Goal: Transaction & Acquisition: Purchase product/service

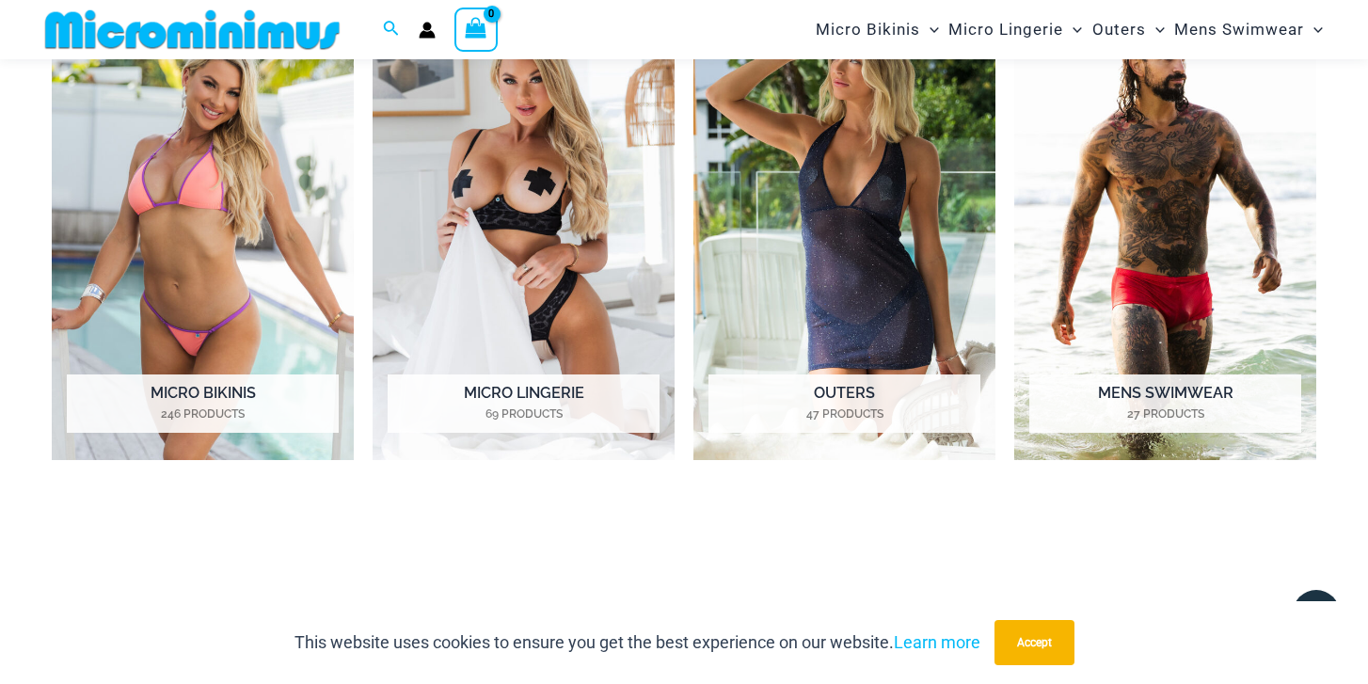
scroll to position [947, 0]
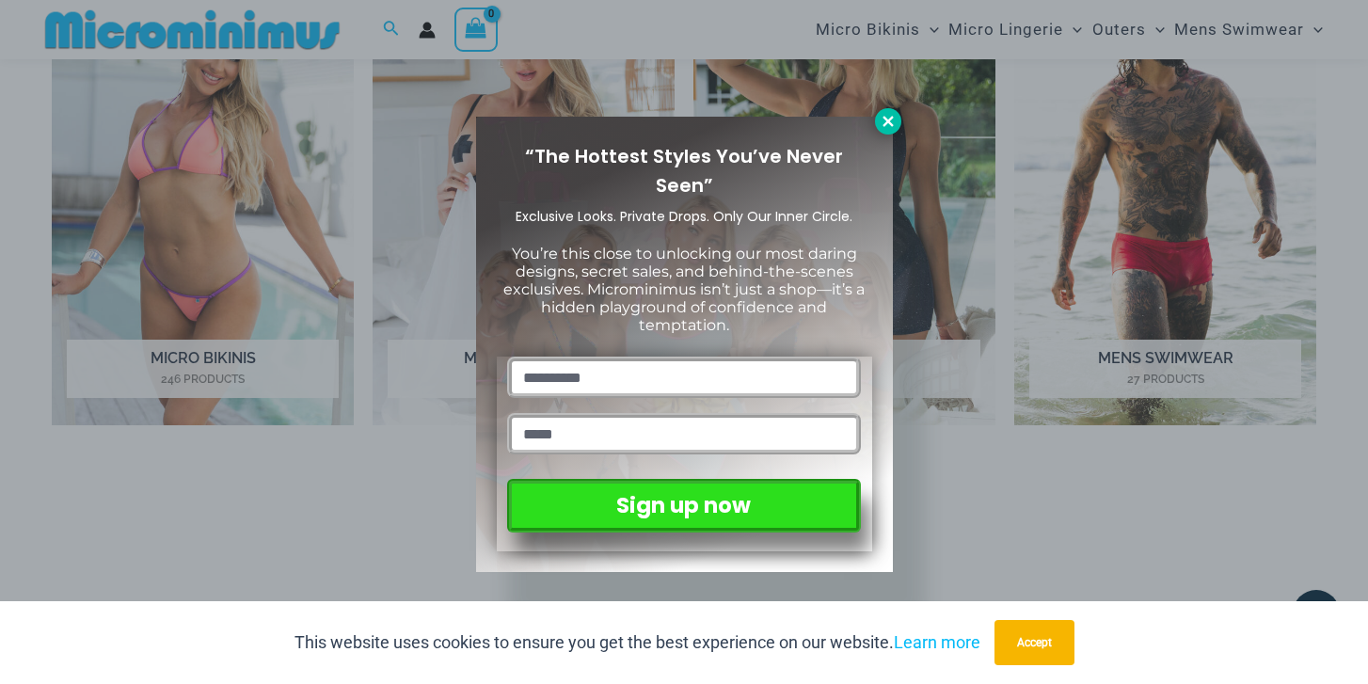
click at [893, 125] on icon at bounding box center [888, 121] width 10 height 10
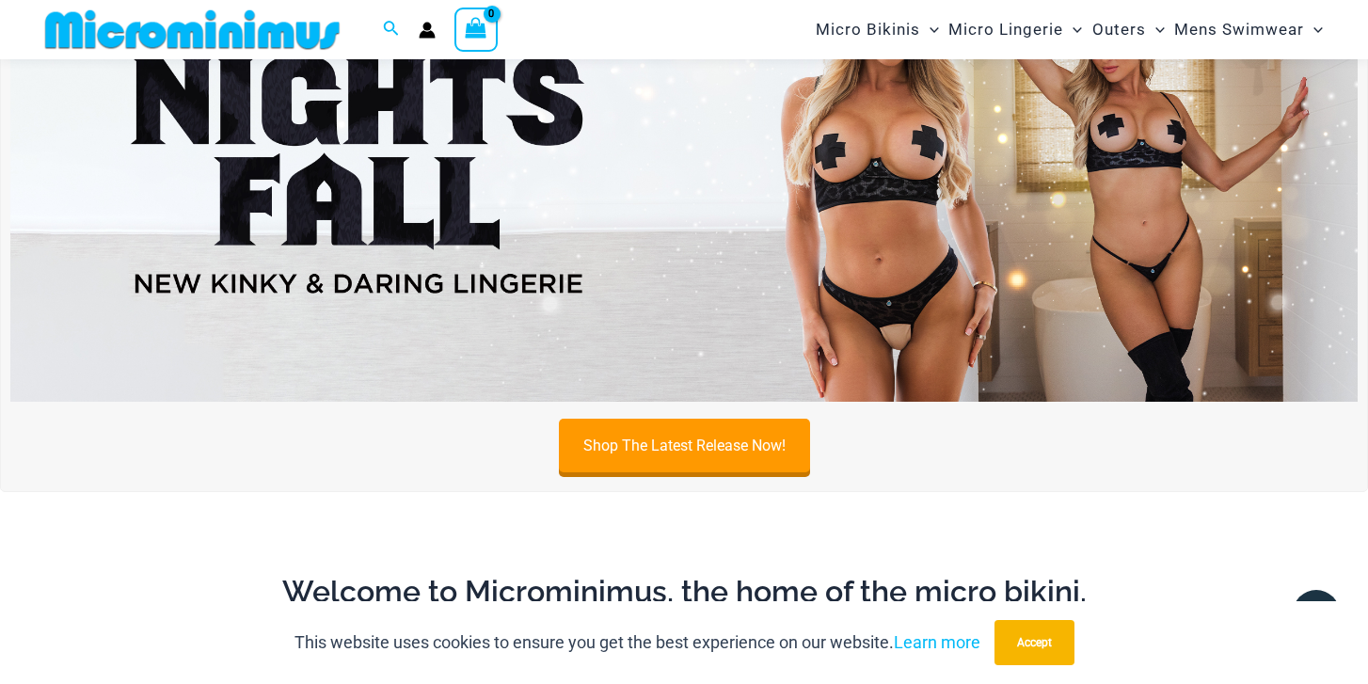
scroll to position [156, 0]
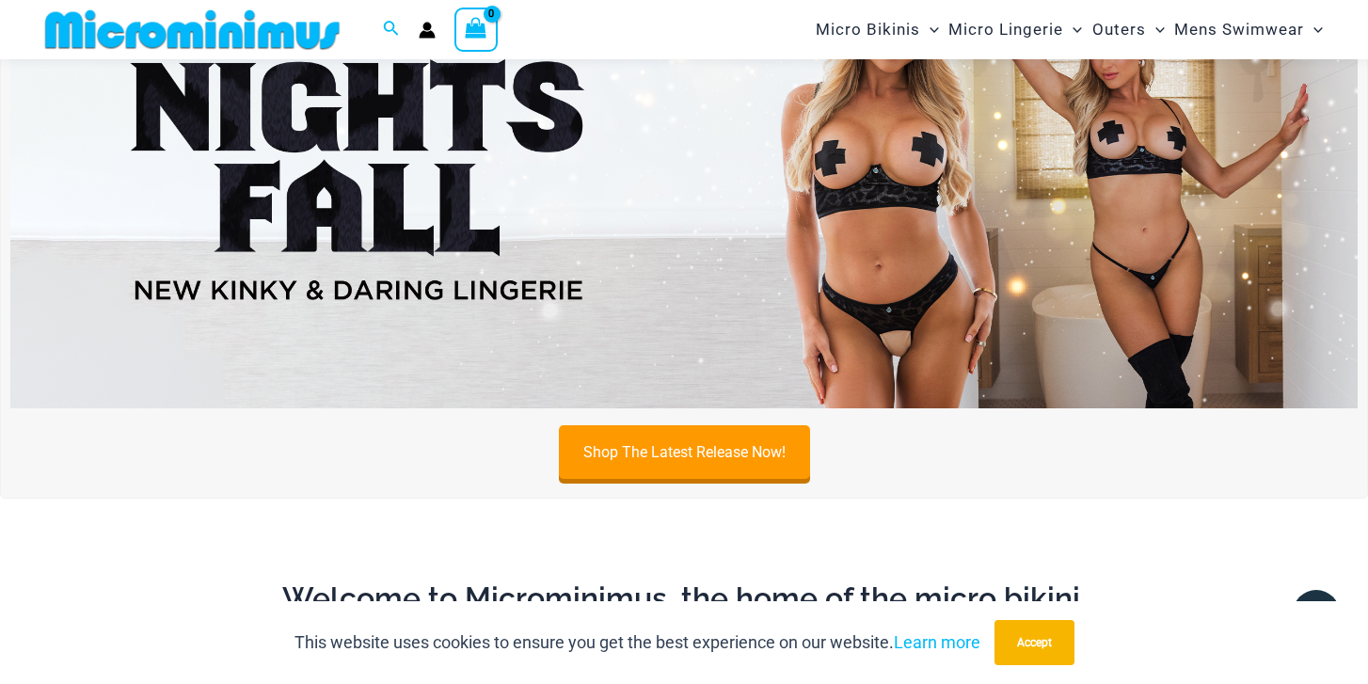
click at [893, 125] on img at bounding box center [684, 180] width 1348 height 458
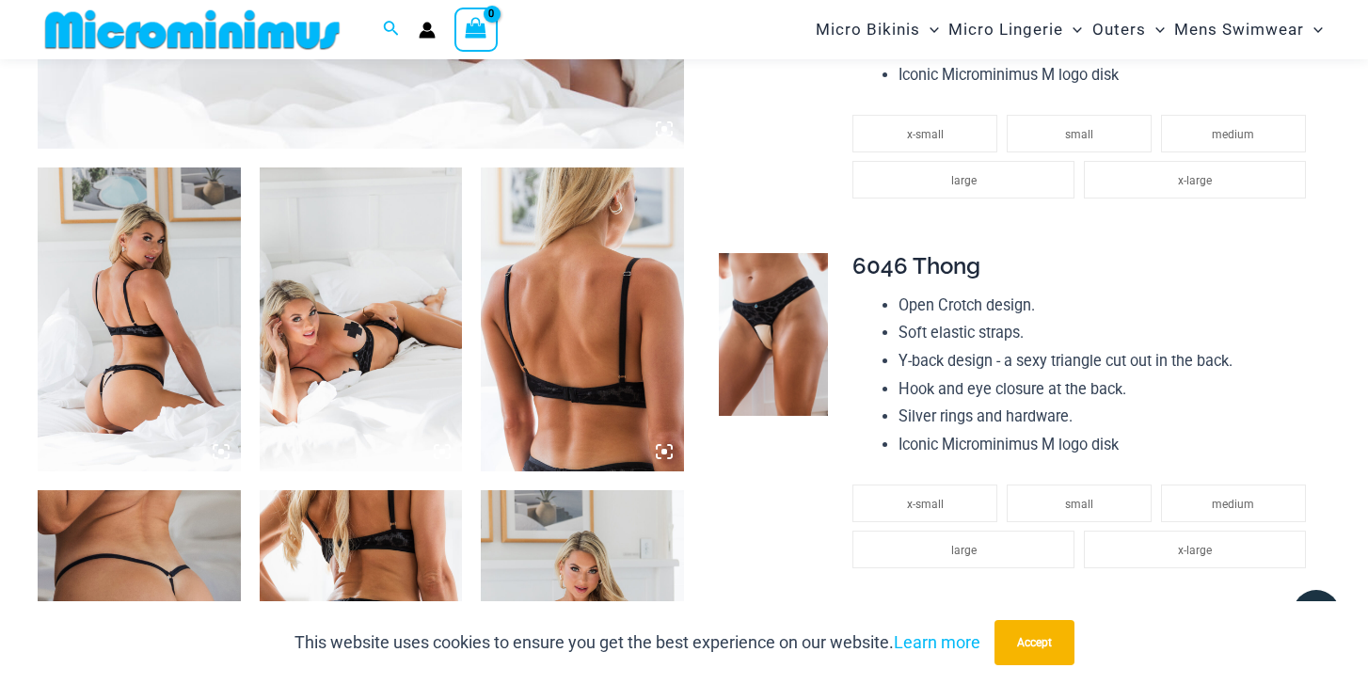
scroll to position [976, 0]
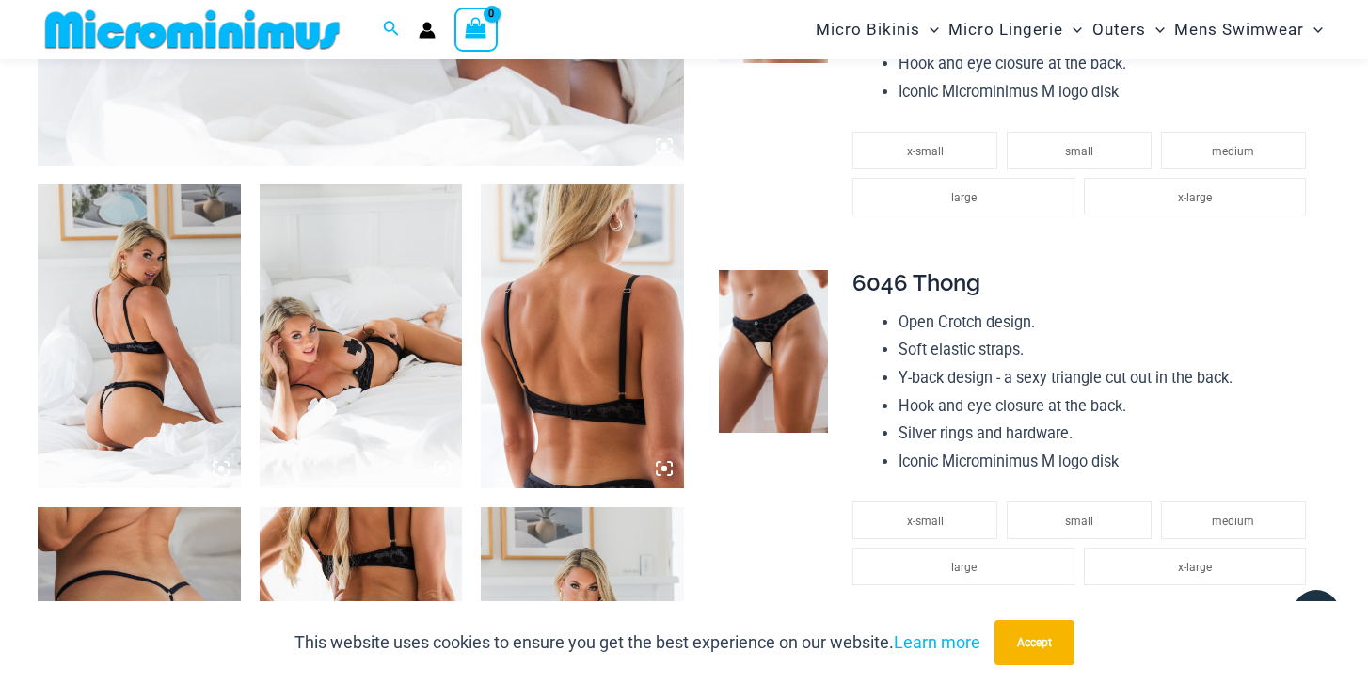
click at [96, 343] on img at bounding box center [139, 336] width 203 height 304
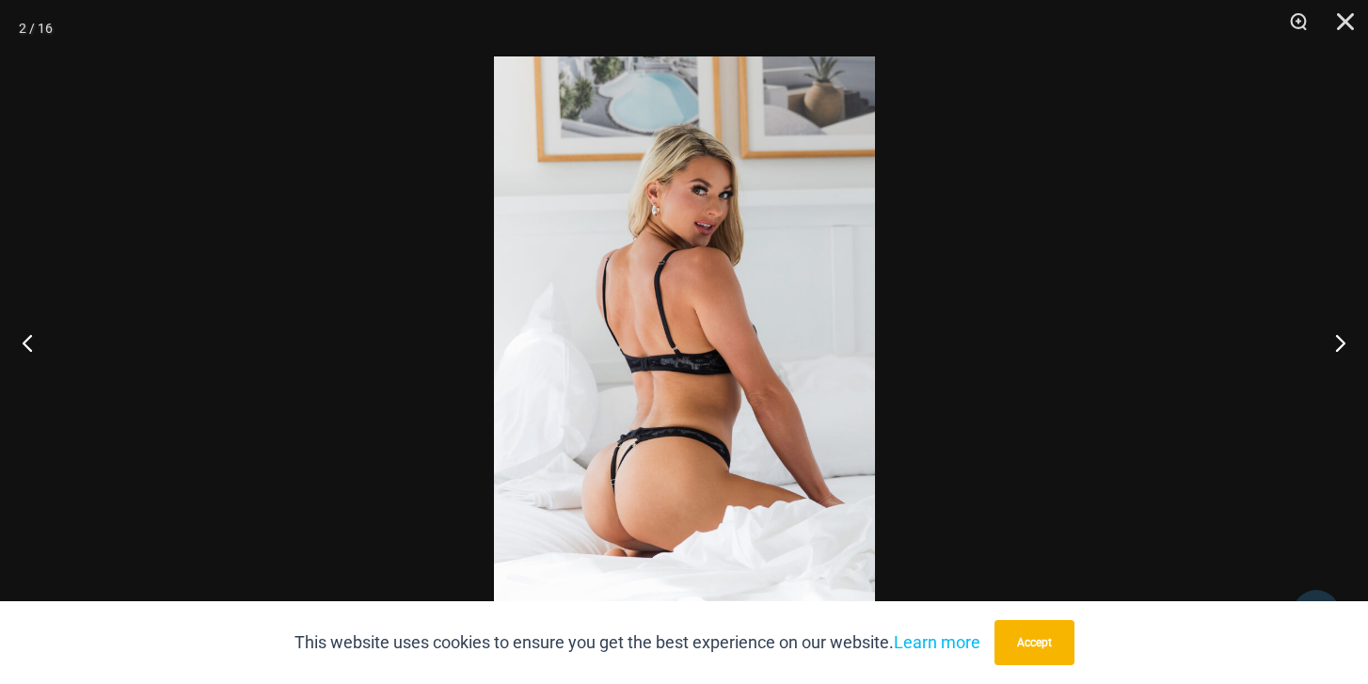
click at [724, 364] on img at bounding box center [684, 341] width 381 height 571
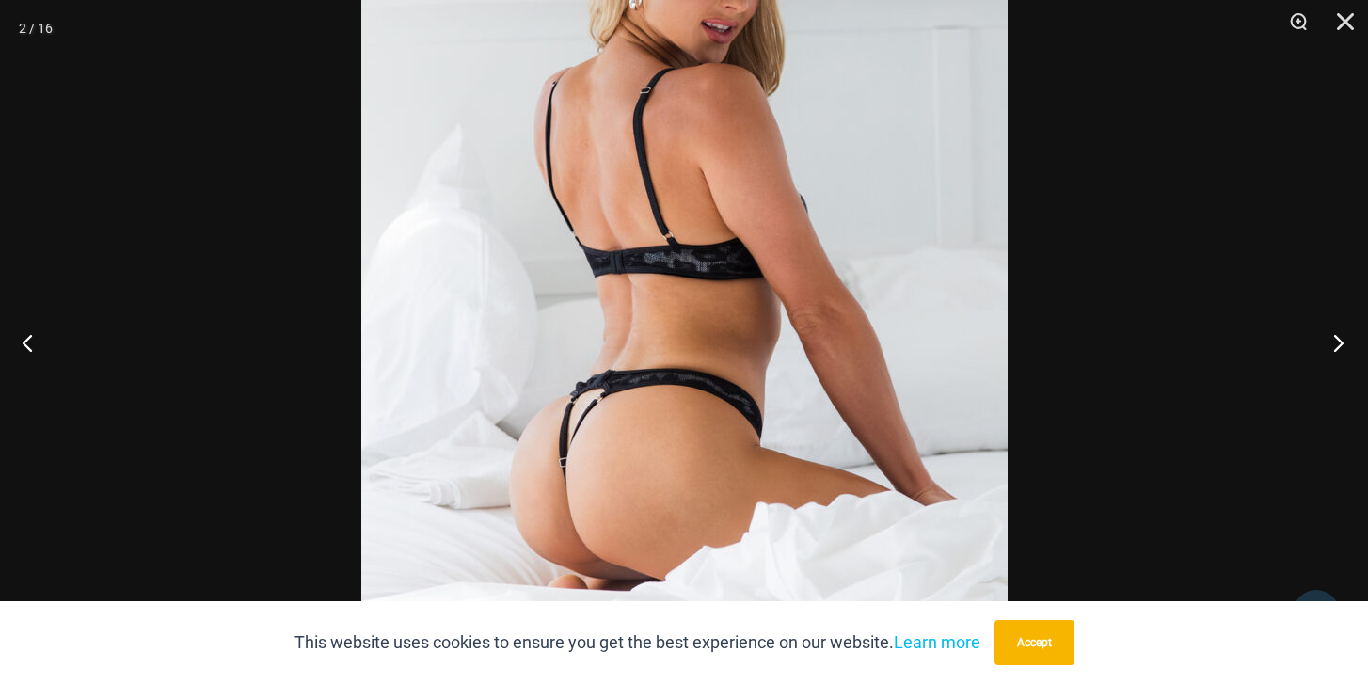
click at [1342, 345] on button "Next" at bounding box center [1333, 343] width 71 height 94
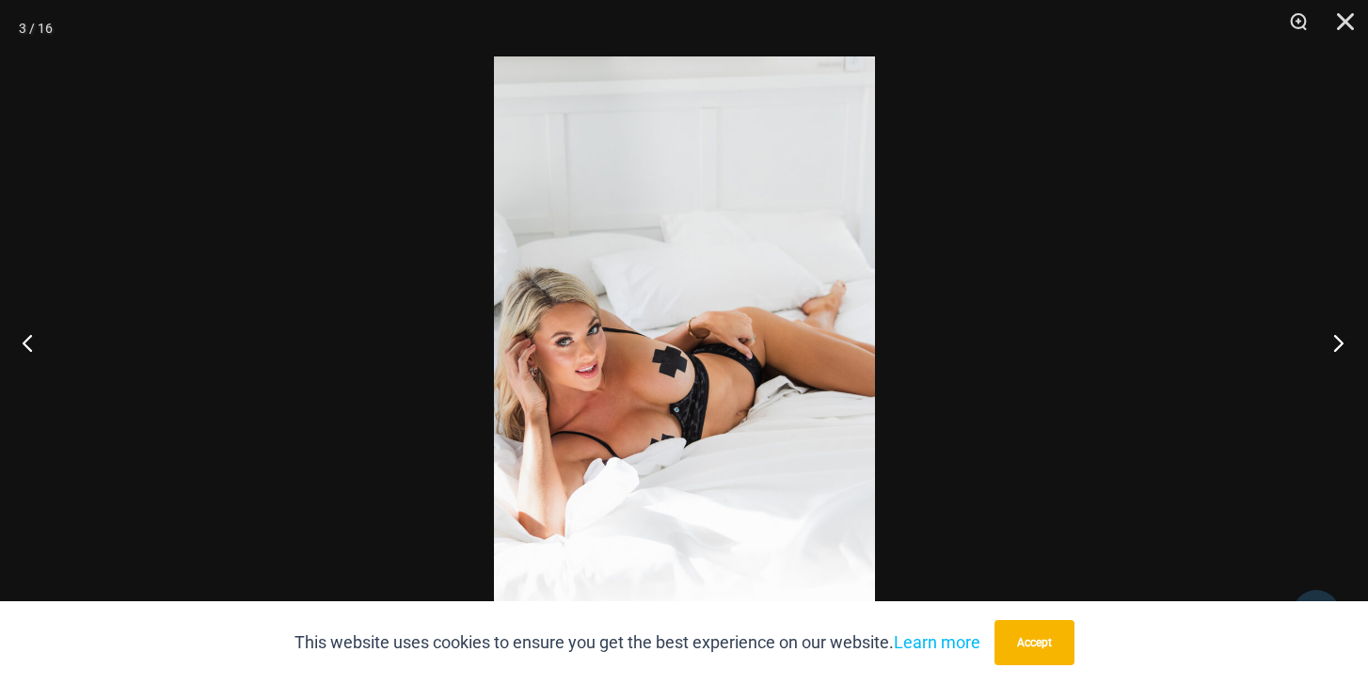
click at [1342, 345] on button "Next" at bounding box center [1333, 343] width 71 height 94
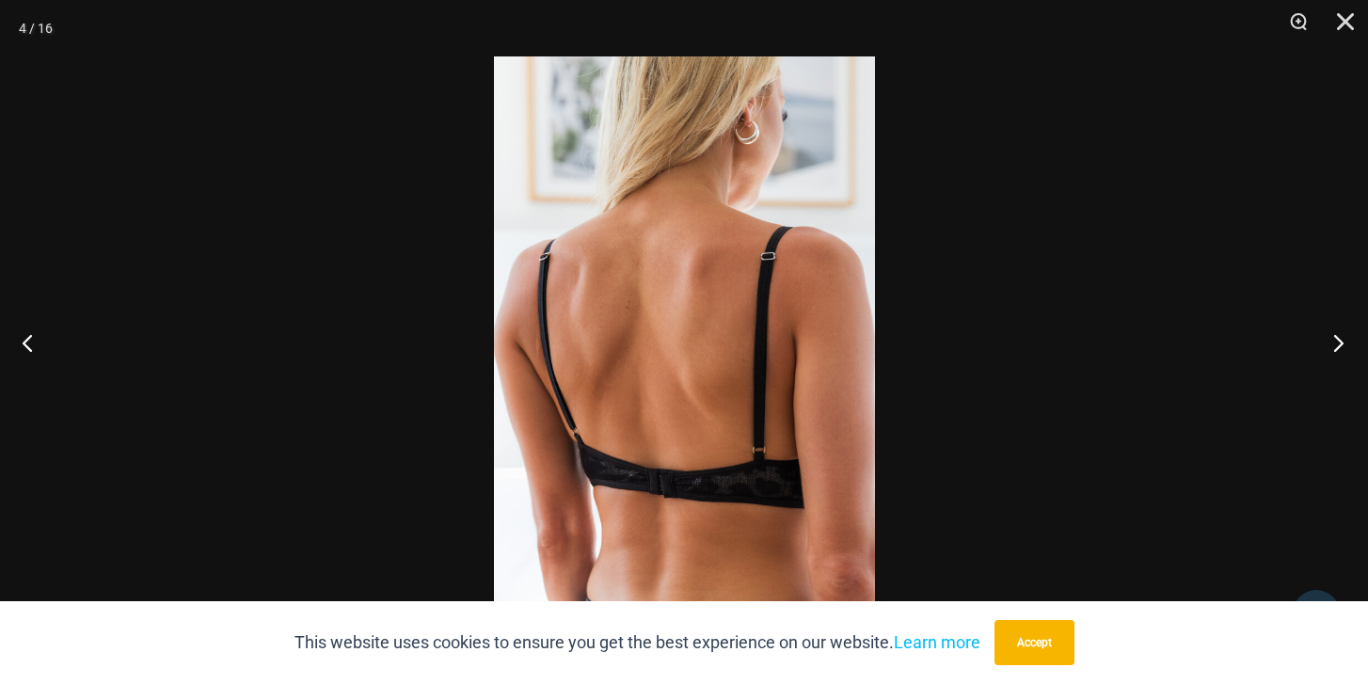
click at [1342, 345] on button "Next" at bounding box center [1333, 343] width 71 height 94
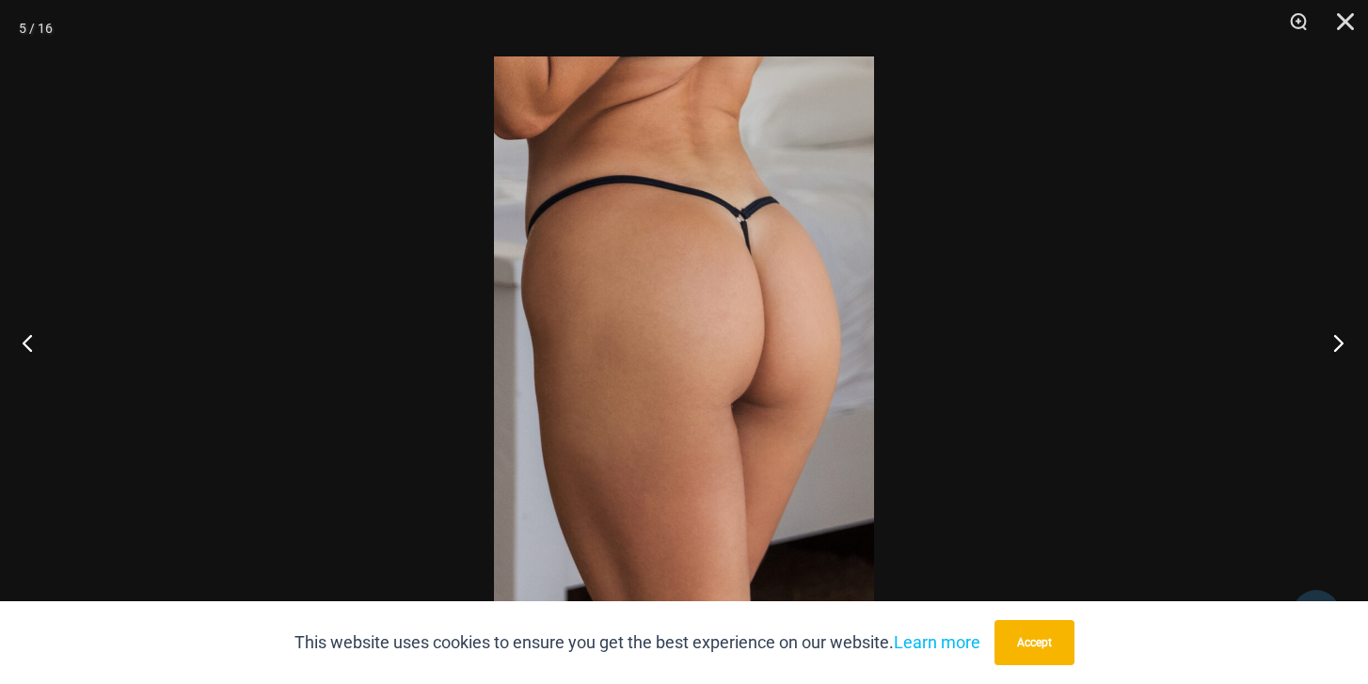
click at [1342, 345] on button "Next" at bounding box center [1333, 343] width 71 height 94
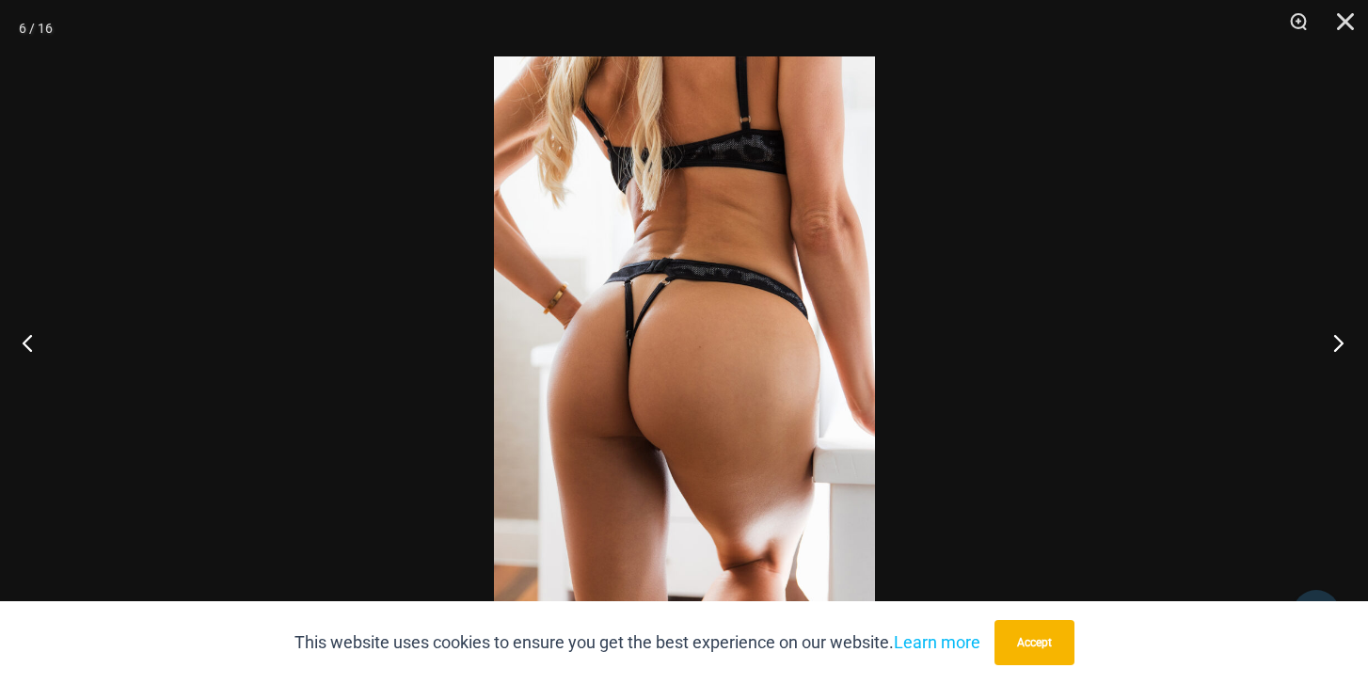
click at [1342, 345] on button "Next" at bounding box center [1333, 343] width 71 height 94
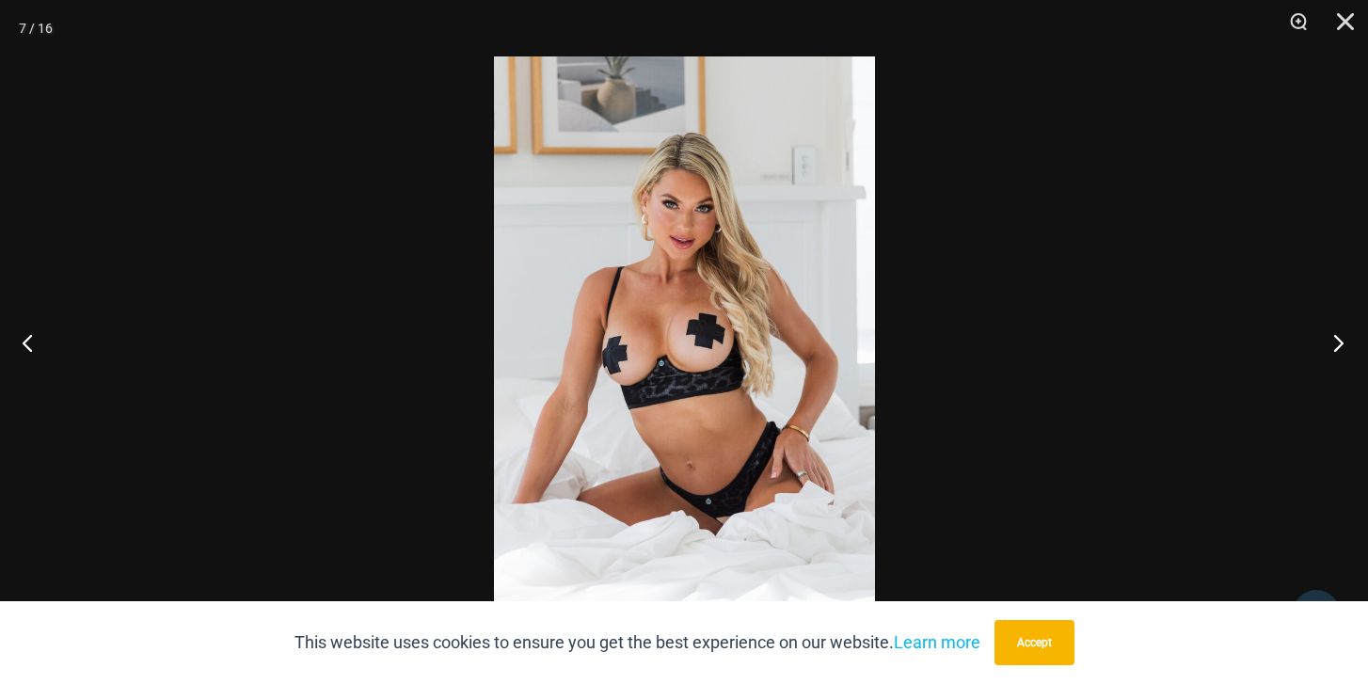
click at [1342, 345] on button "Next" at bounding box center [1333, 343] width 71 height 94
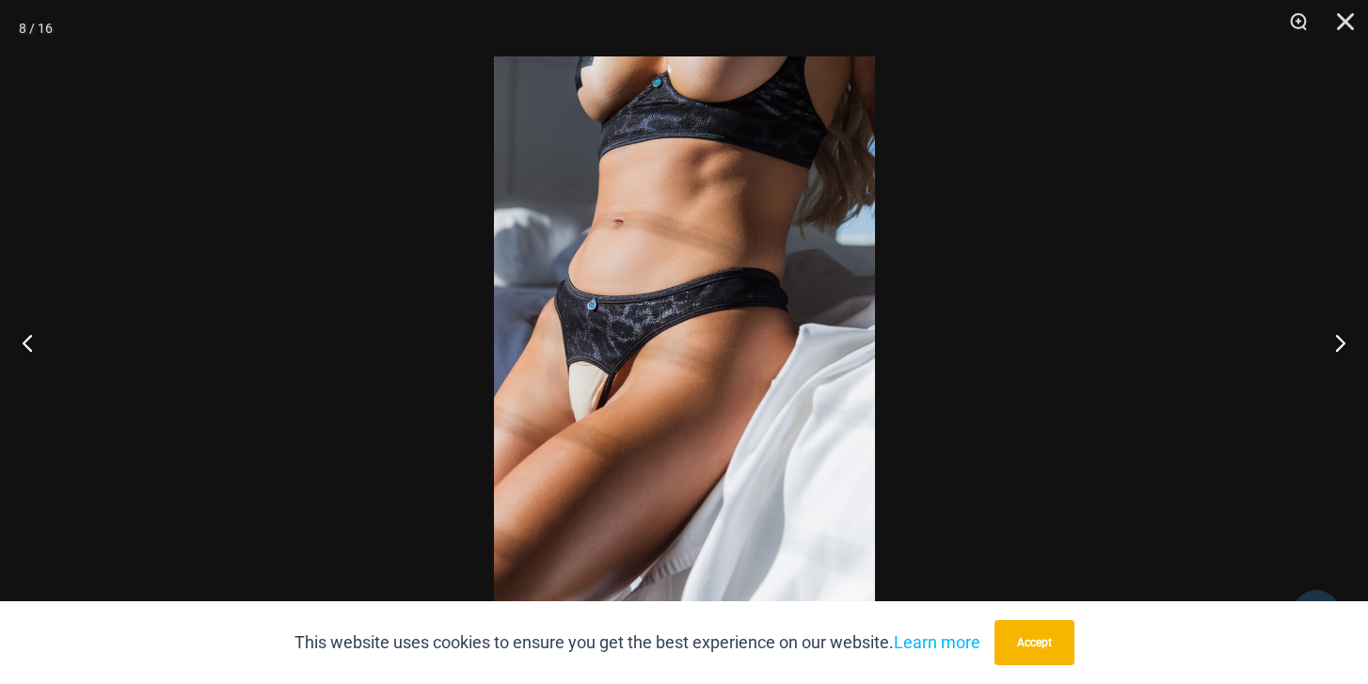
click at [626, 408] on img at bounding box center [684, 341] width 381 height 571
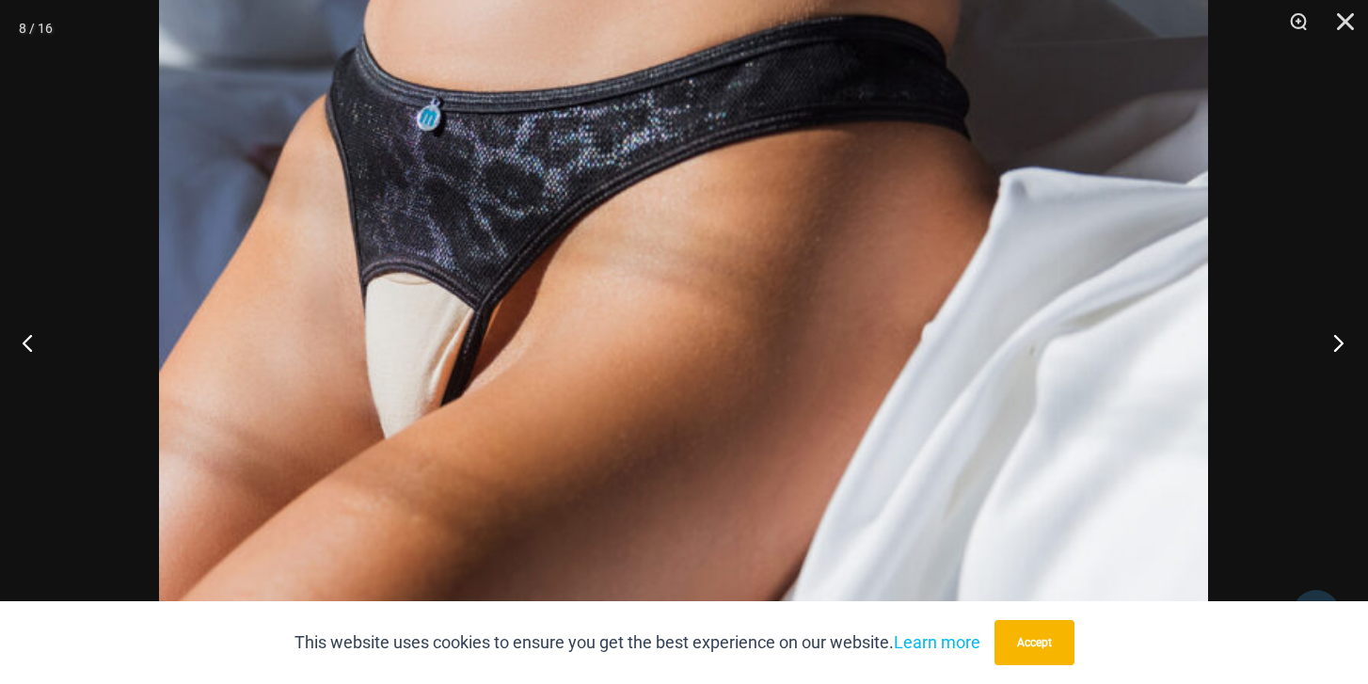
click at [1329, 338] on button "Next" at bounding box center [1333, 343] width 71 height 94
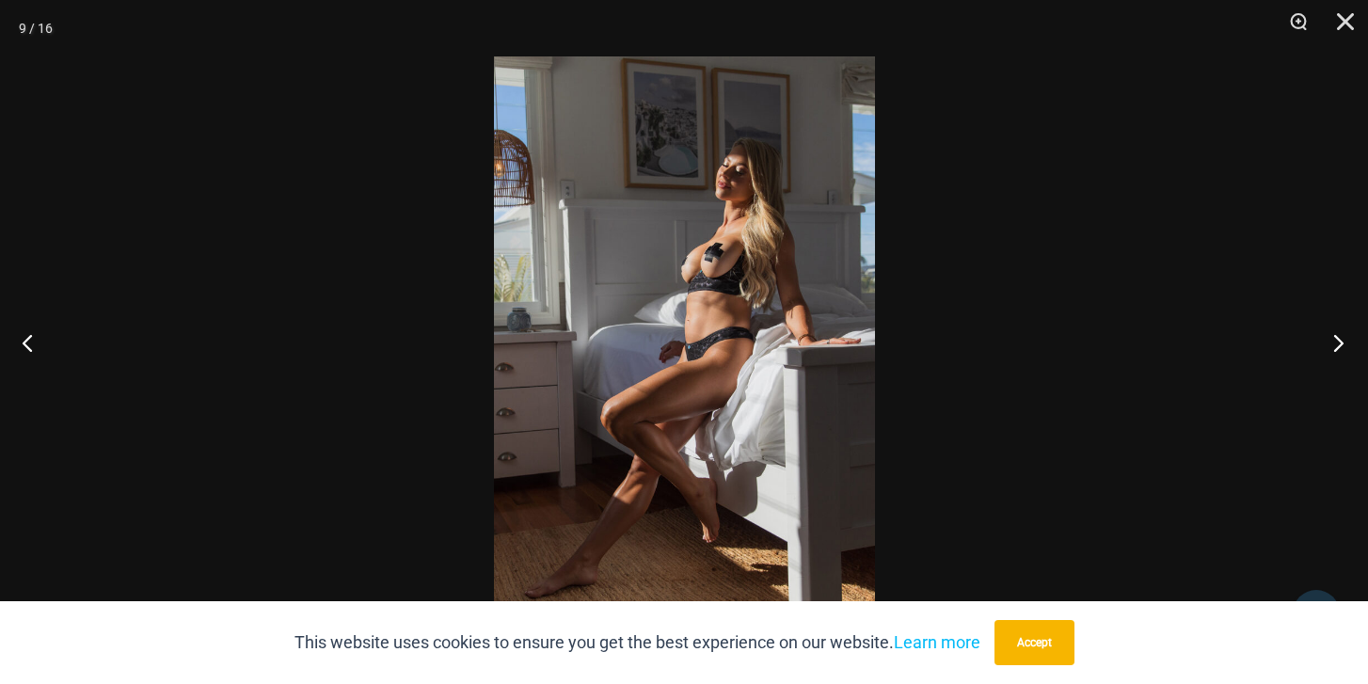
click at [1329, 338] on button "Next" at bounding box center [1333, 343] width 71 height 94
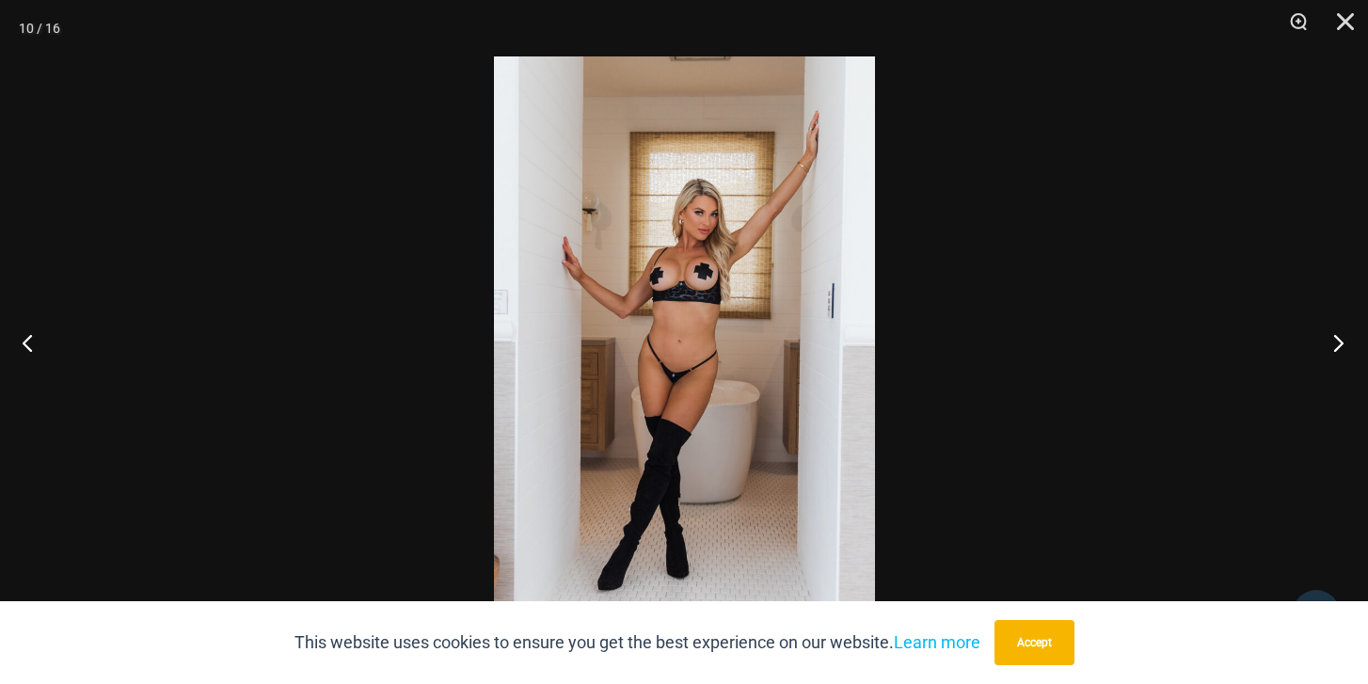
click at [1329, 338] on button "Next" at bounding box center [1333, 343] width 71 height 94
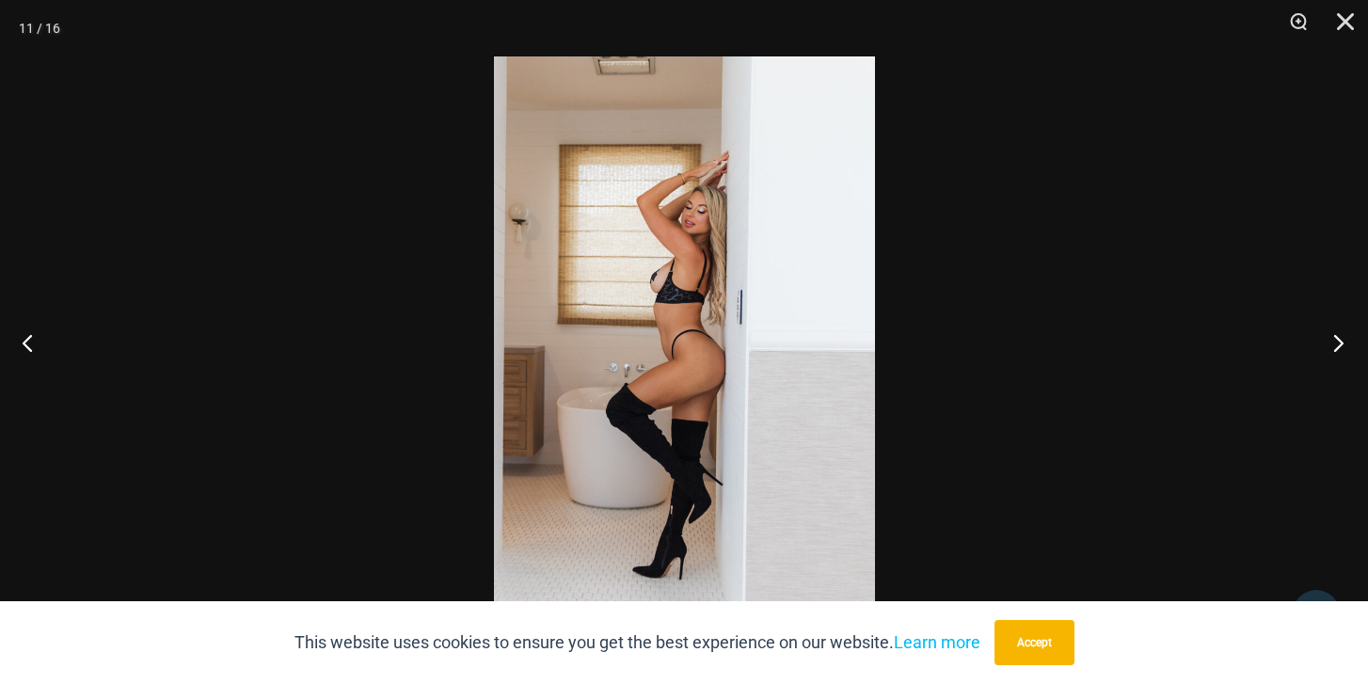
click at [1329, 338] on button "Next" at bounding box center [1333, 343] width 71 height 94
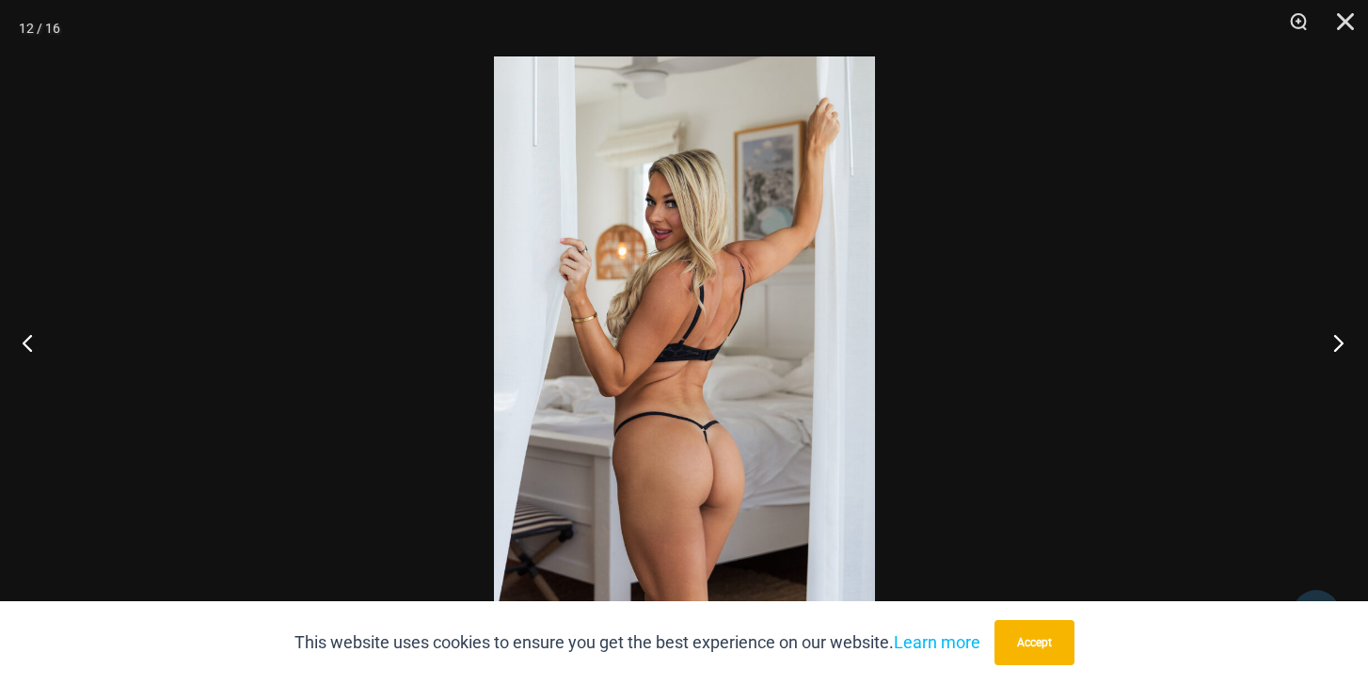
click at [1329, 338] on button "Next" at bounding box center [1333, 343] width 71 height 94
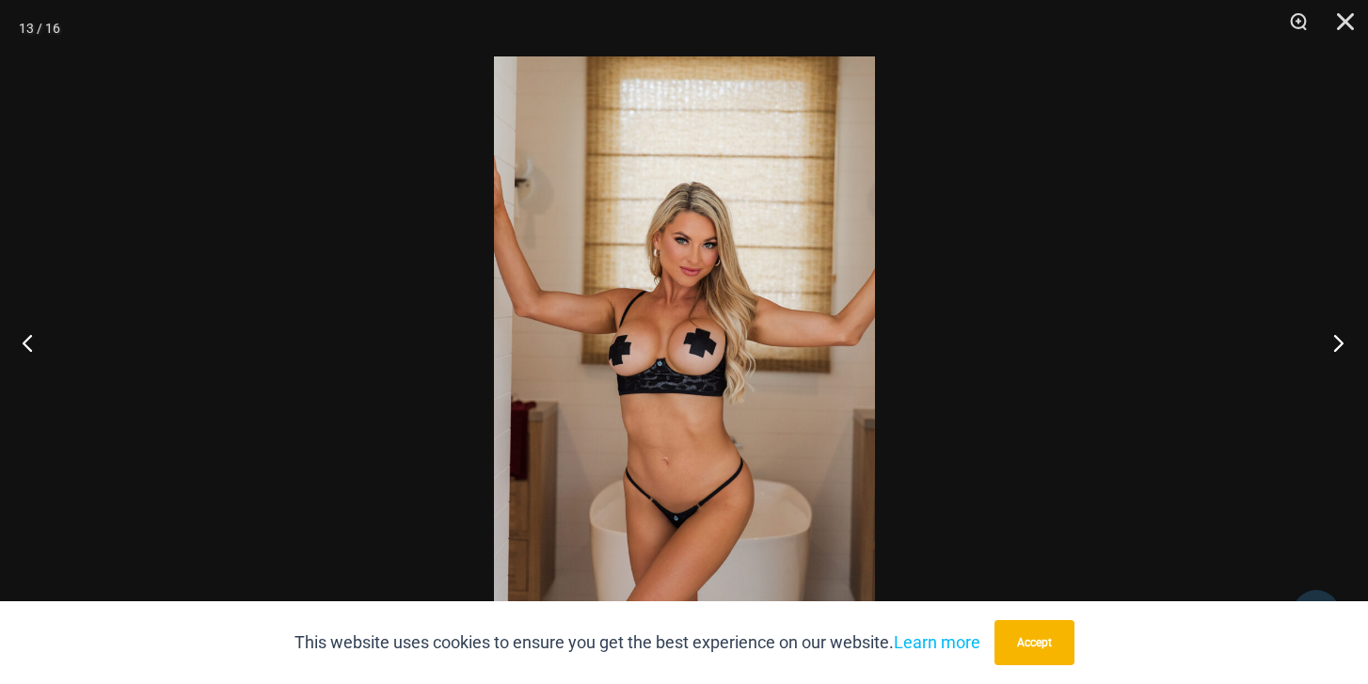
click at [1329, 338] on button "Next" at bounding box center [1333, 343] width 71 height 94
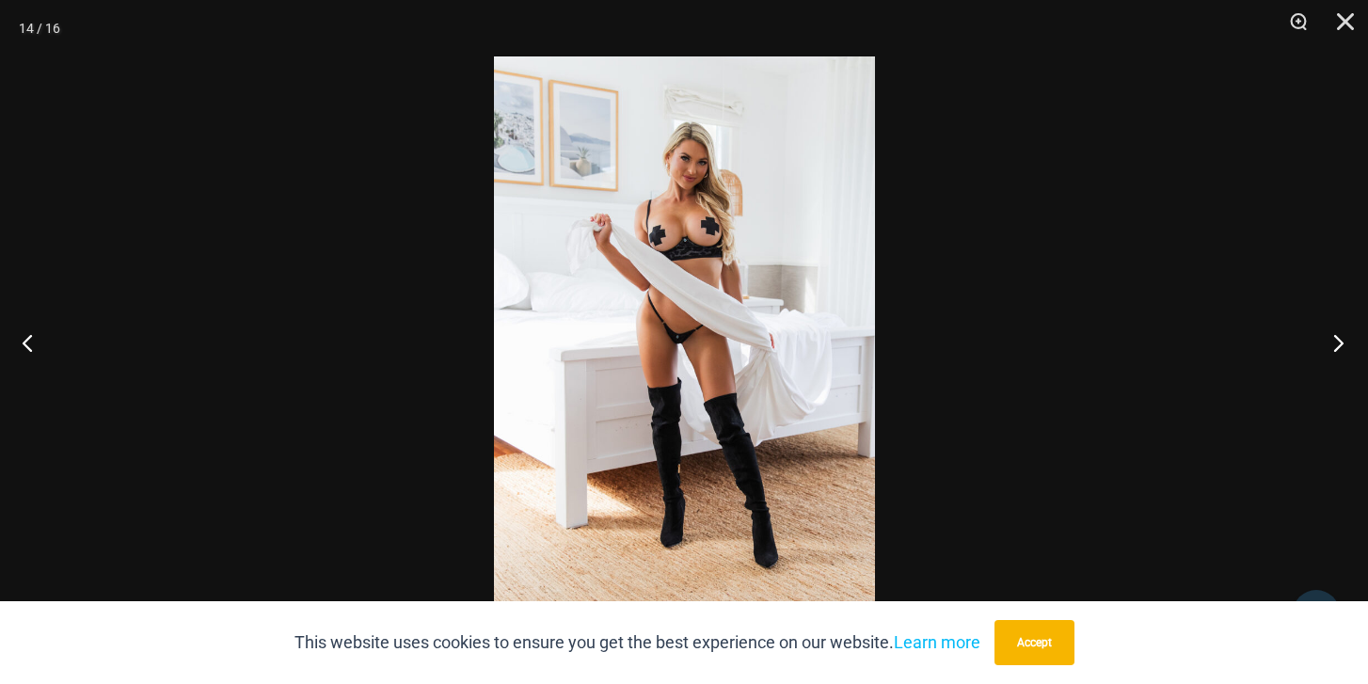
click at [1329, 339] on button "Next" at bounding box center [1333, 343] width 71 height 94
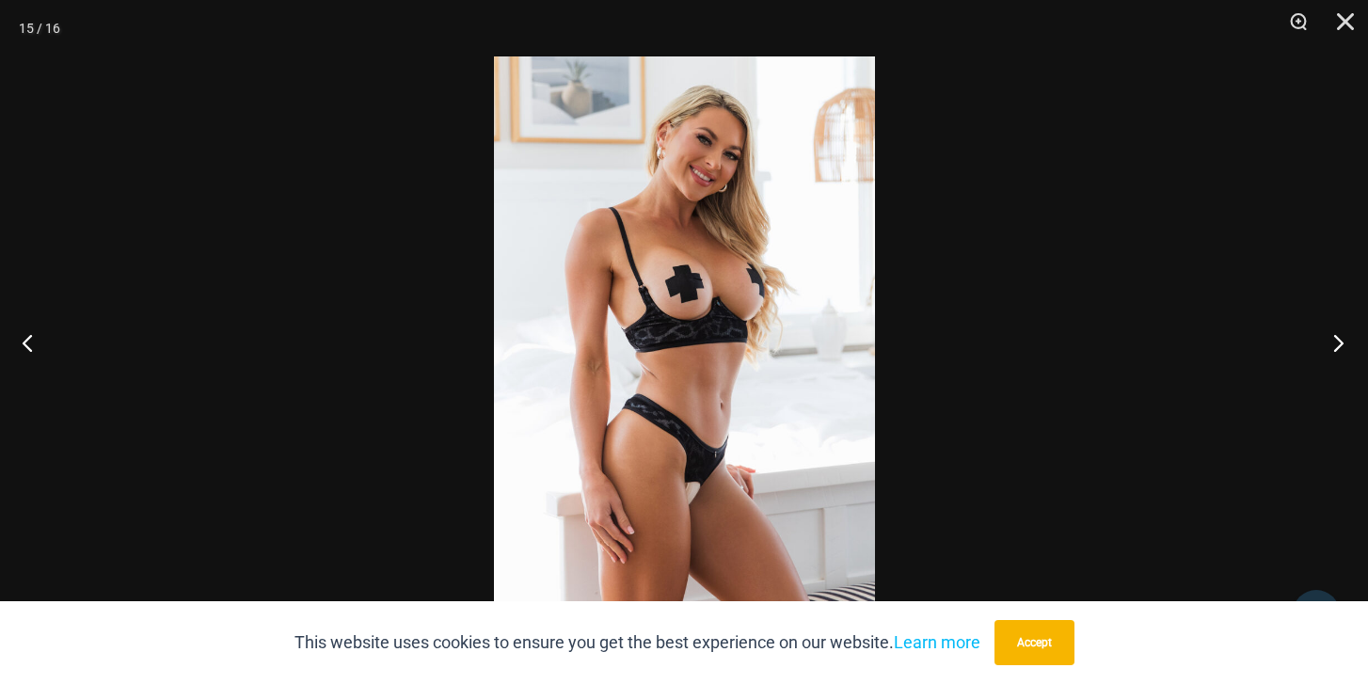
click at [1329, 339] on button "Next" at bounding box center [1333, 343] width 71 height 94
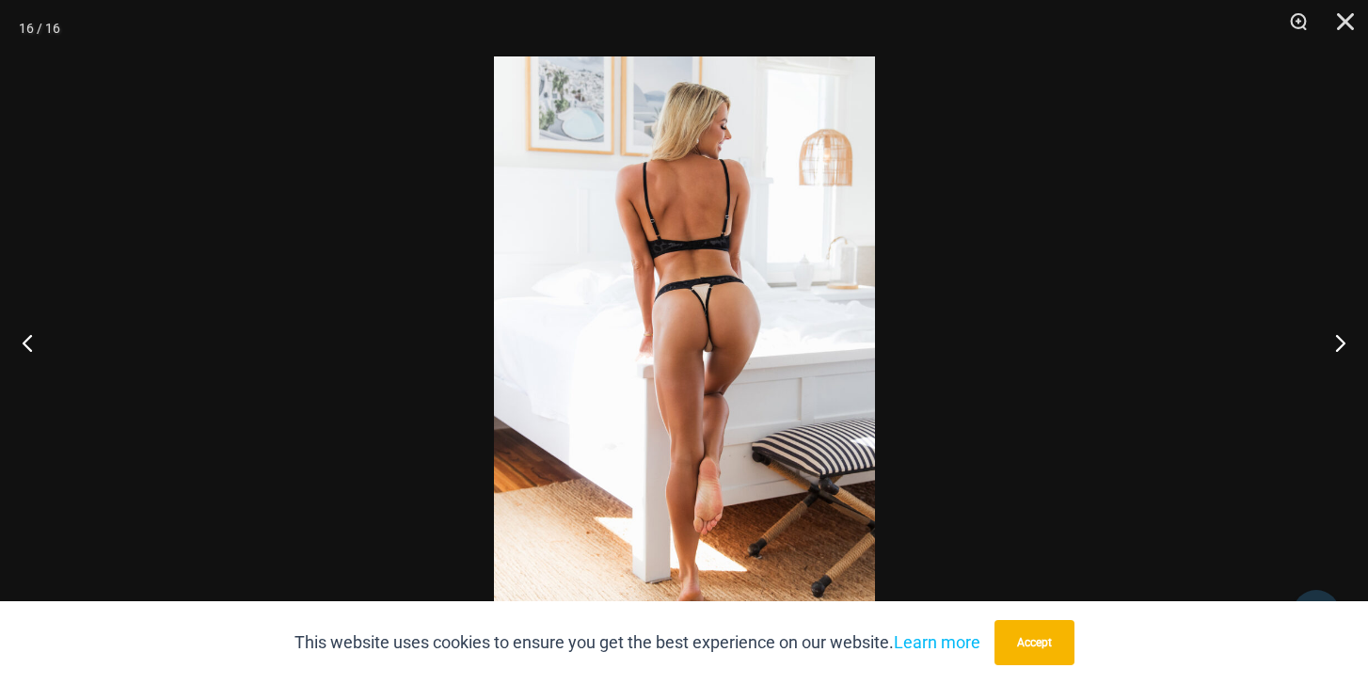
click at [711, 367] on img at bounding box center [684, 341] width 381 height 571
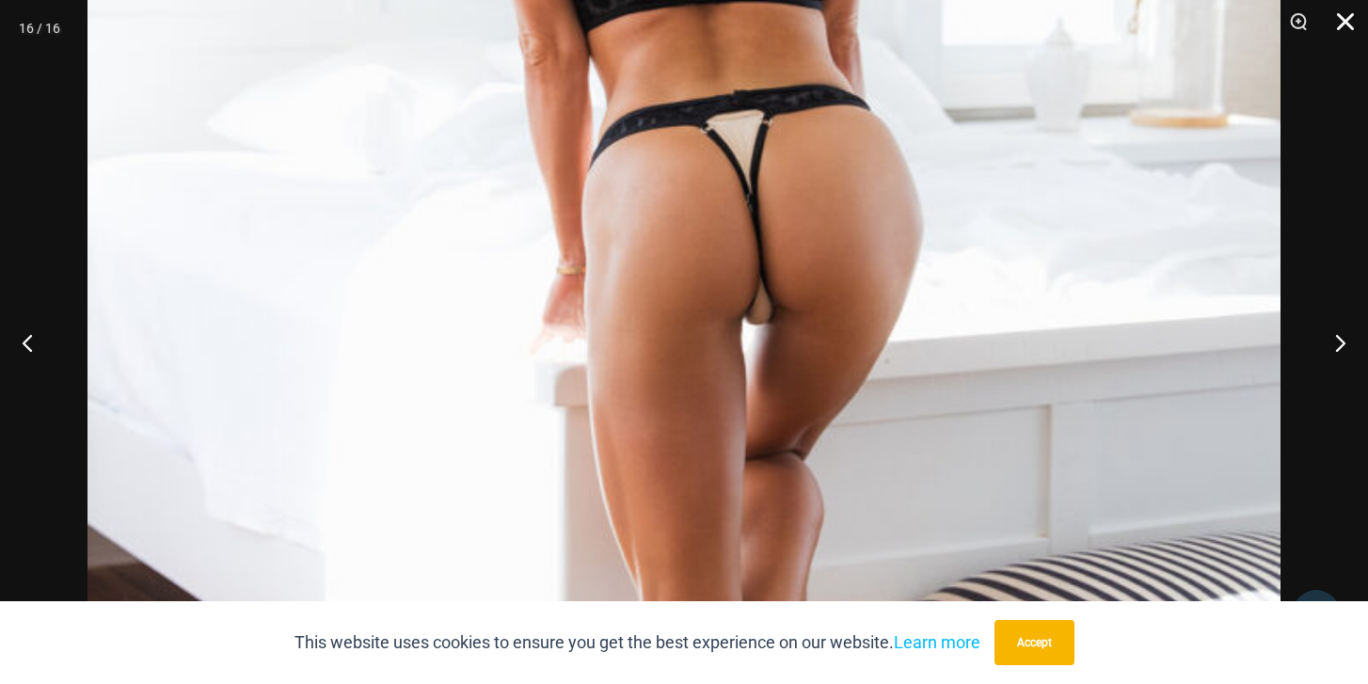
scroll to position [428, 0]
